Goal: Task Accomplishment & Management: Use online tool/utility

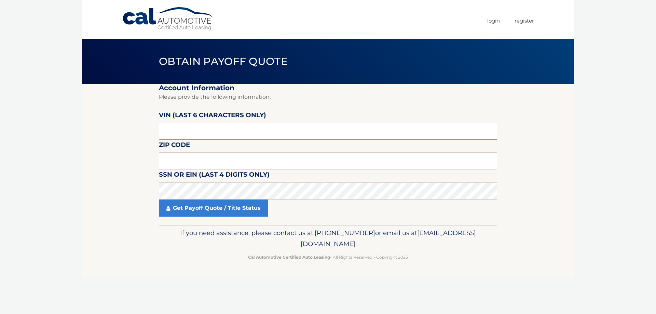
click at [210, 123] on input "text" at bounding box center [328, 131] width 338 height 17
type input "203595"
click at [209, 158] on input "text" at bounding box center [328, 160] width 338 height 17
type input "10980"
click at [210, 205] on link "Get Payoff Quote / Title Status" at bounding box center [213, 207] width 109 height 17
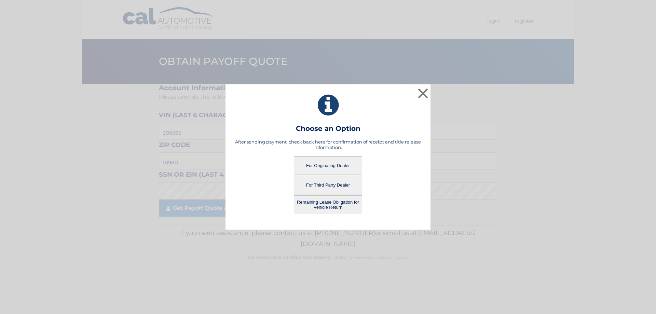
click at [322, 163] on button "For Originating Dealer" at bounding box center [328, 165] width 68 height 19
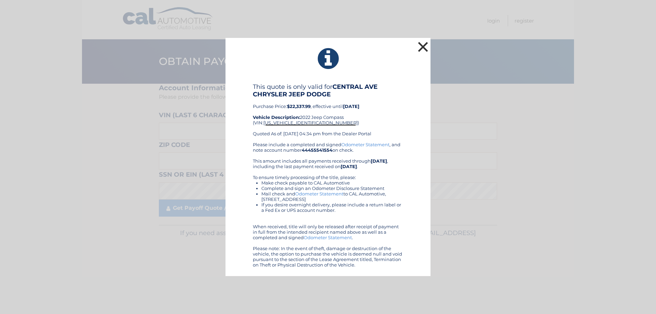
click at [424, 43] on button "×" at bounding box center [423, 47] width 14 height 14
